Goal: Task Accomplishment & Management: Use online tool/utility

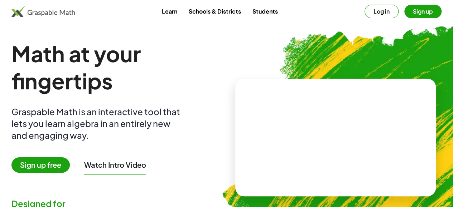
click at [158, 13] on link "Learn" at bounding box center [169, 11] width 27 height 13
click at [372, 11] on button "Log in" at bounding box center [381, 12] width 34 height 14
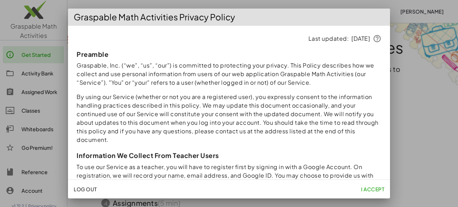
click at [374, 191] on span "I accept" at bounding box center [372, 189] width 23 height 6
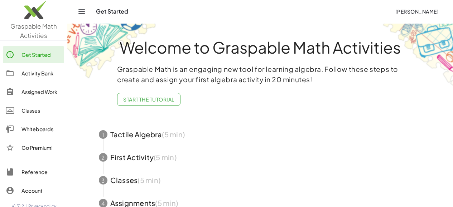
click at [33, 127] on div "Whiteboards" at bounding box center [41, 129] width 40 height 9
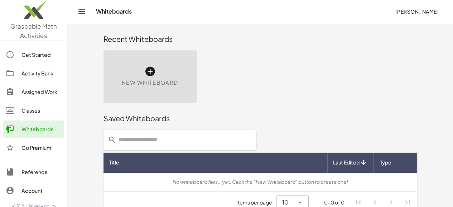
click at [129, 71] on div "New Whiteboard" at bounding box center [149, 76] width 93 height 52
